Goal: Check status: Check status

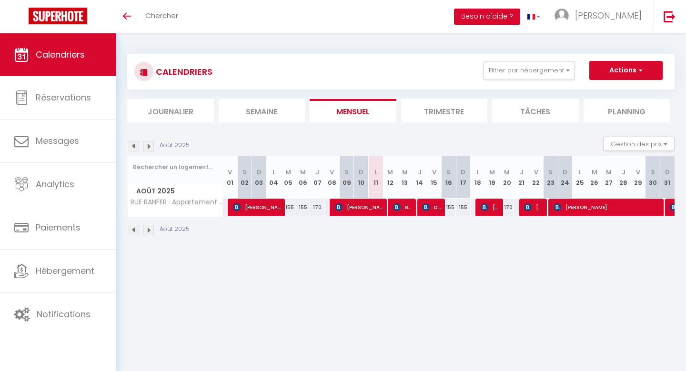
select select
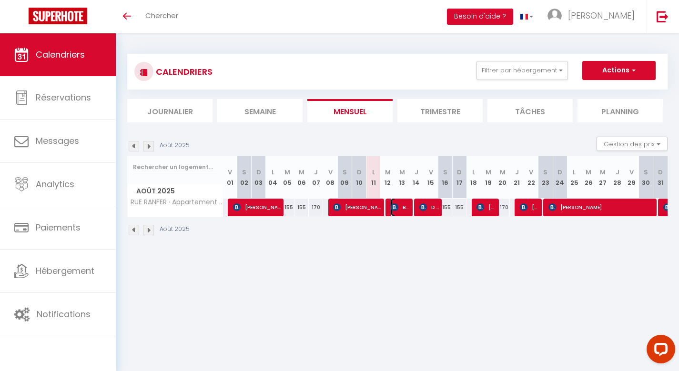
click at [400, 208] on span "Bas van [GEOGRAPHIC_DATA]" at bounding box center [400, 207] width 20 height 18
select select "OK"
select select "KO"
select select "0"
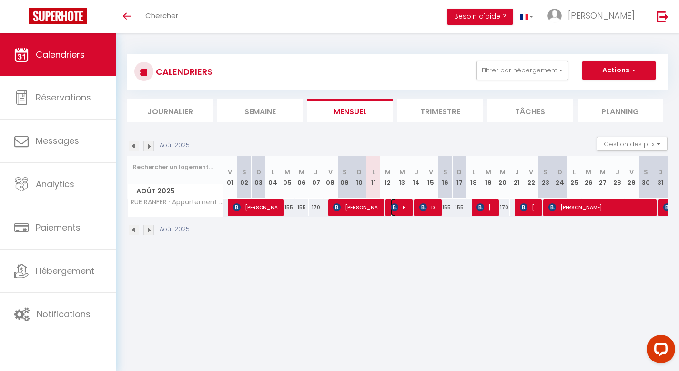
select select "1"
select select
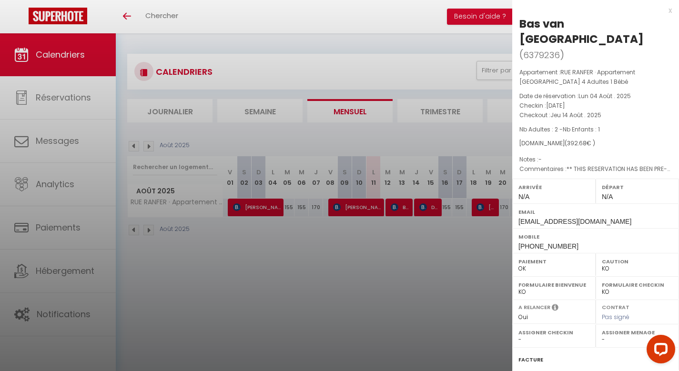
click at [660, 10] on div "x" at bounding box center [592, 10] width 160 height 11
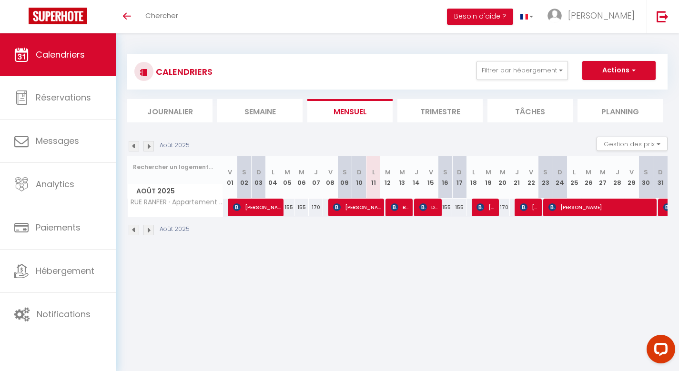
click at [426, 75] on div "CALENDRIERS Filtrer par hébergement Tous RUE RANFER · Appartement 5 mn Centre V…" at bounding box center [397, 71] width 526 height 21
